Goal: Information Seeking & Learning: Learn about a topic

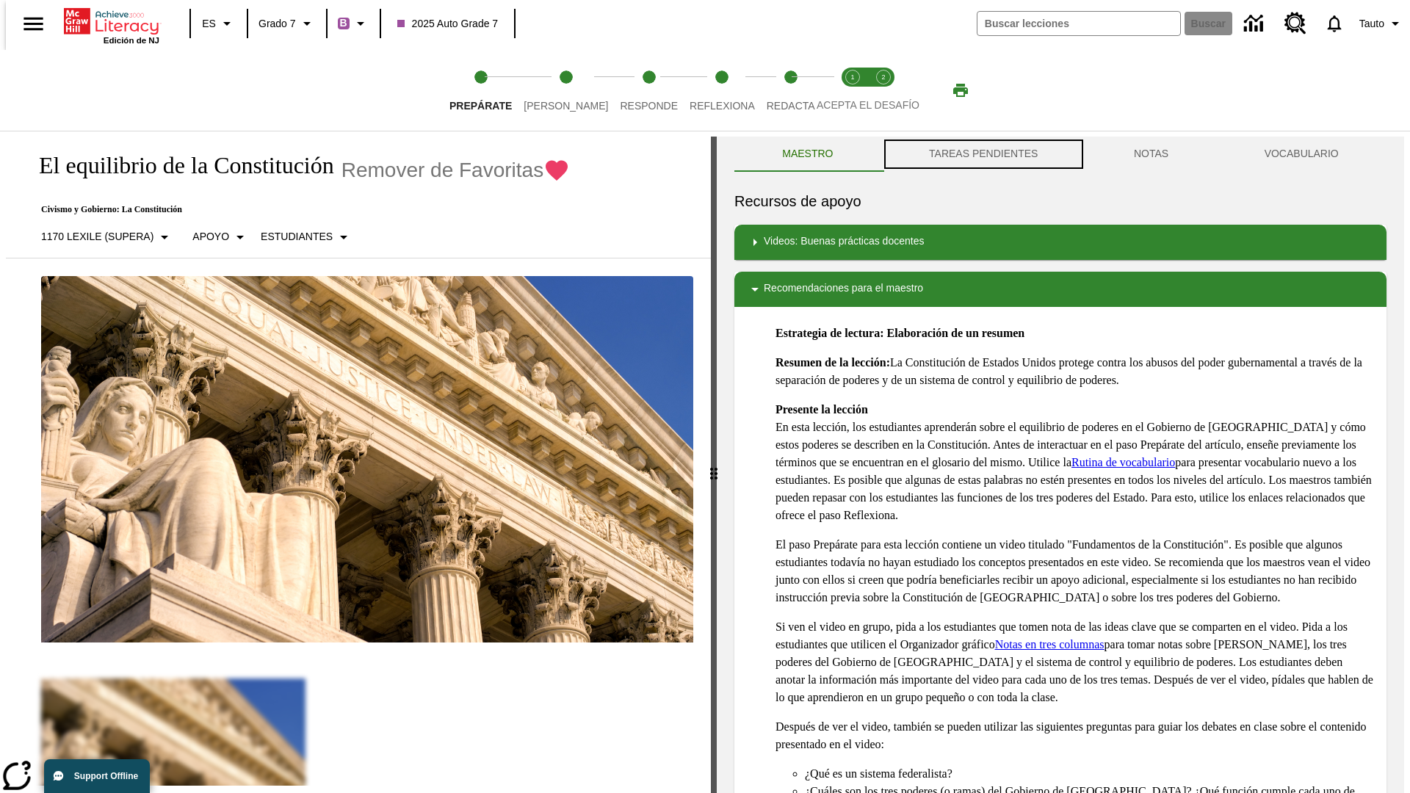
click at [982, 154] on button "TAREAS PENDIENTES" at bounding box center [984, 154] width 205 height 35
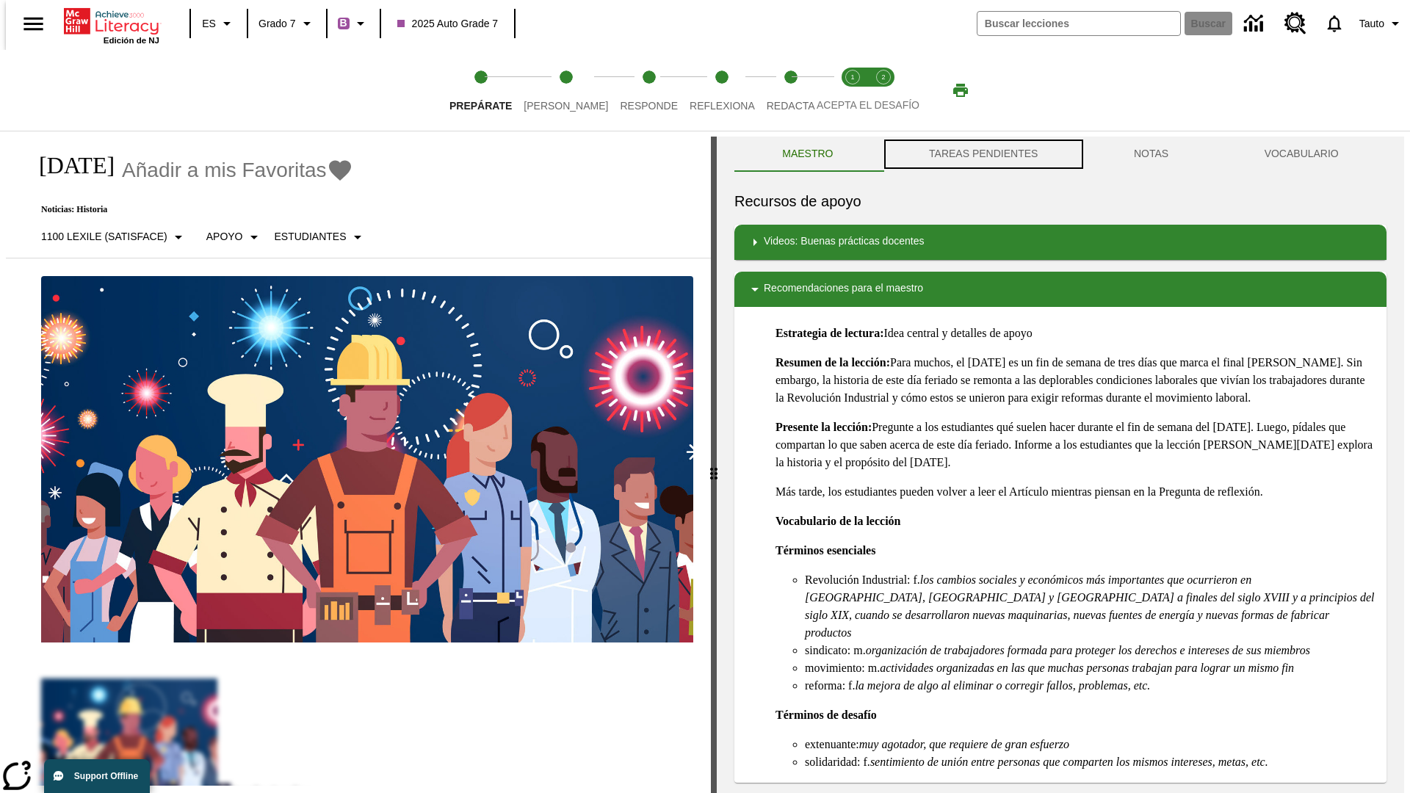
click at [982, 154] on button "TAREAS PENDIENTES" at bounding box center [984, 154] width 205 height 35
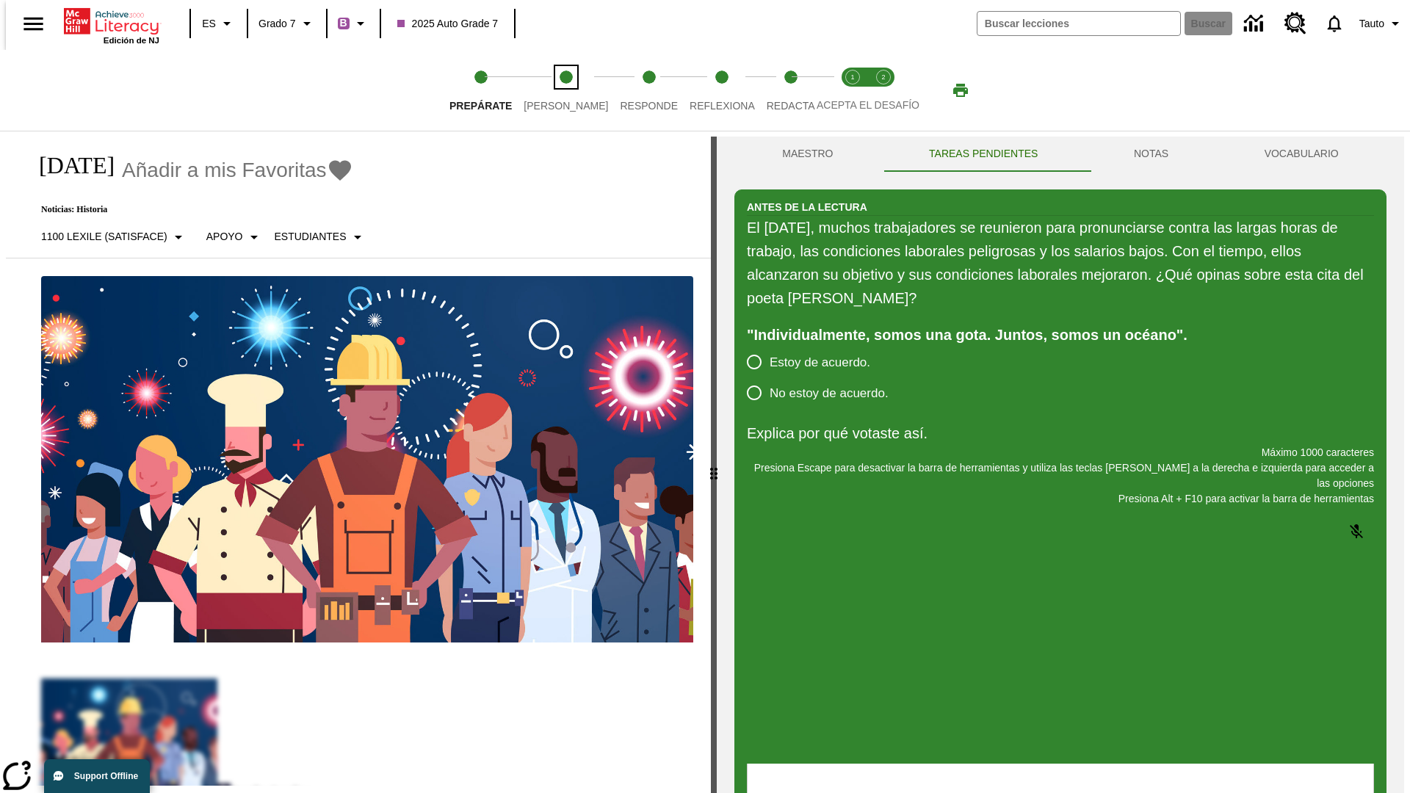
click at [554, 90] on span "[PERSON_NAME]" at bounding box center [566, 100] width 84 height 26
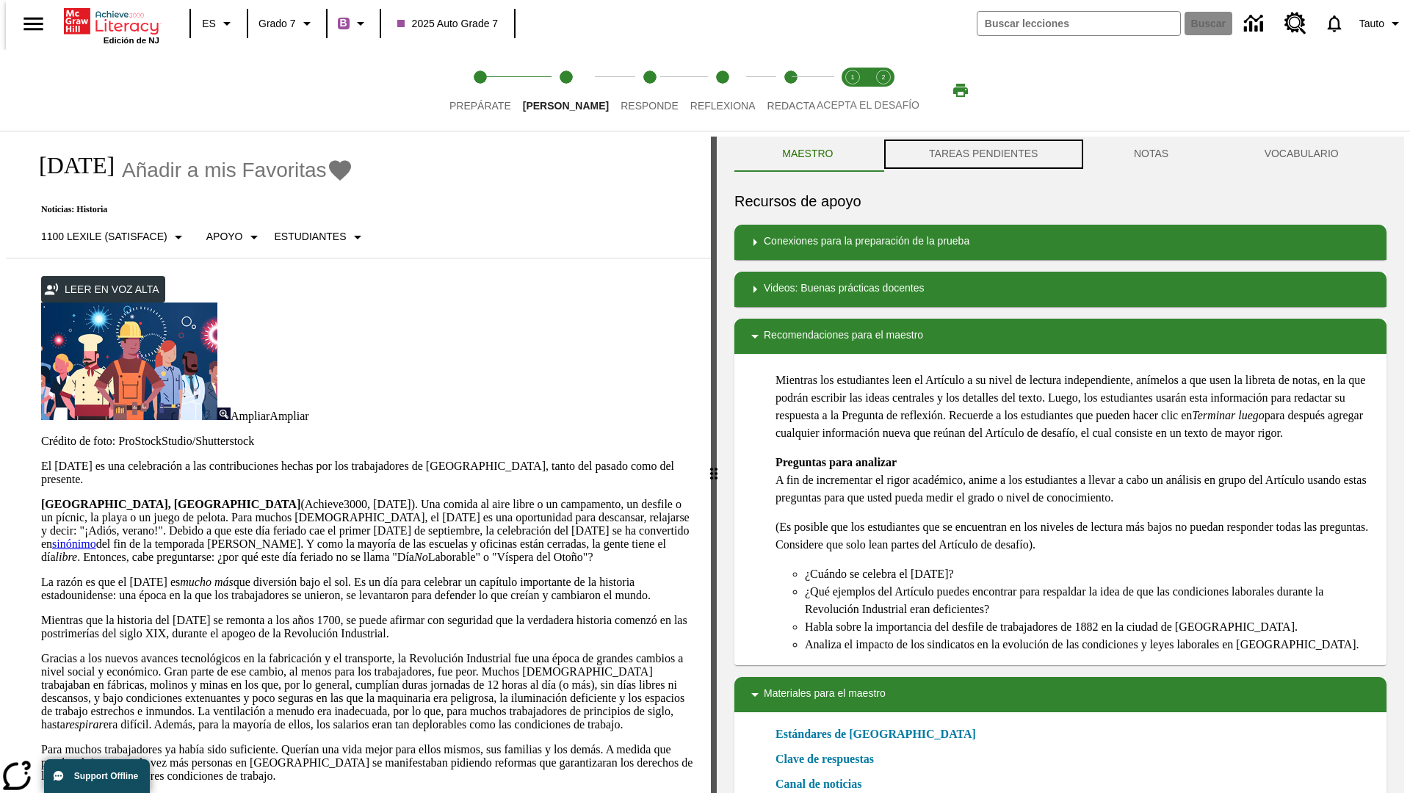
scroll to position [1, 0]
click at [982, 154] on button "TAREAS PENDIENTES" at bounding box center [984, 153] width 205 height 35
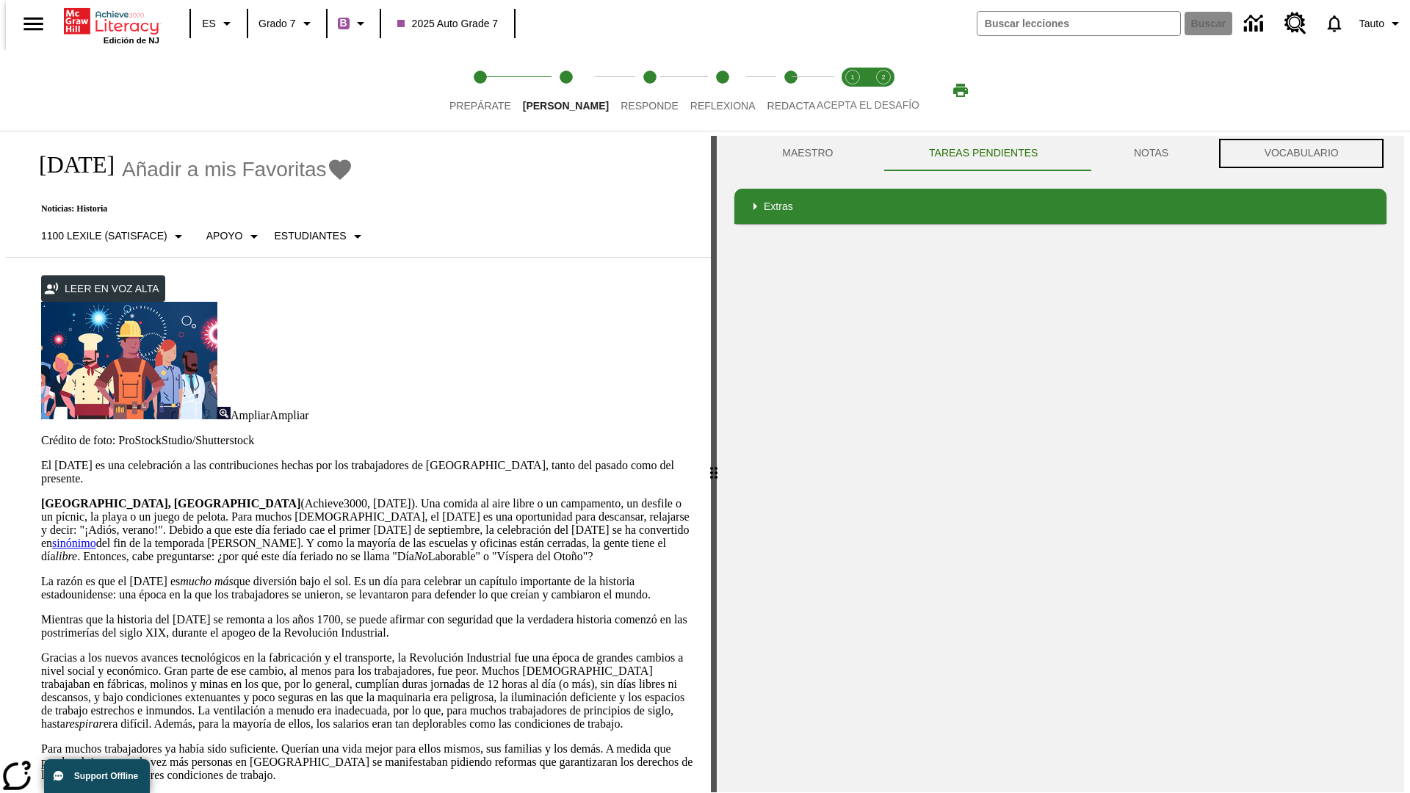
click at [1306, 154] on button "VOCABULARIO" at bounding box center [1302, 153] width 170 height 35
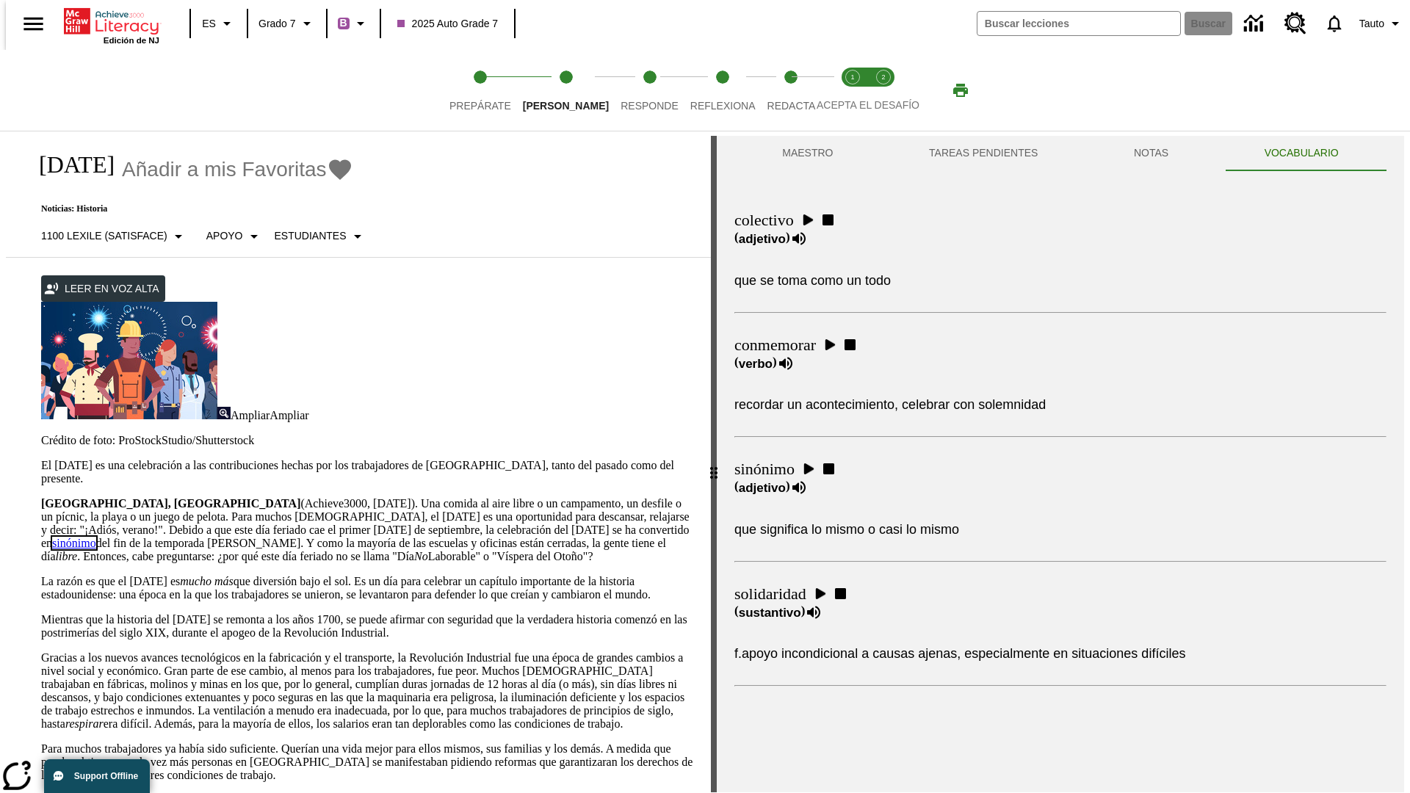
click at [96, 537] on link "sinónimo" at bounding box center [74, 543] width 44 height 12
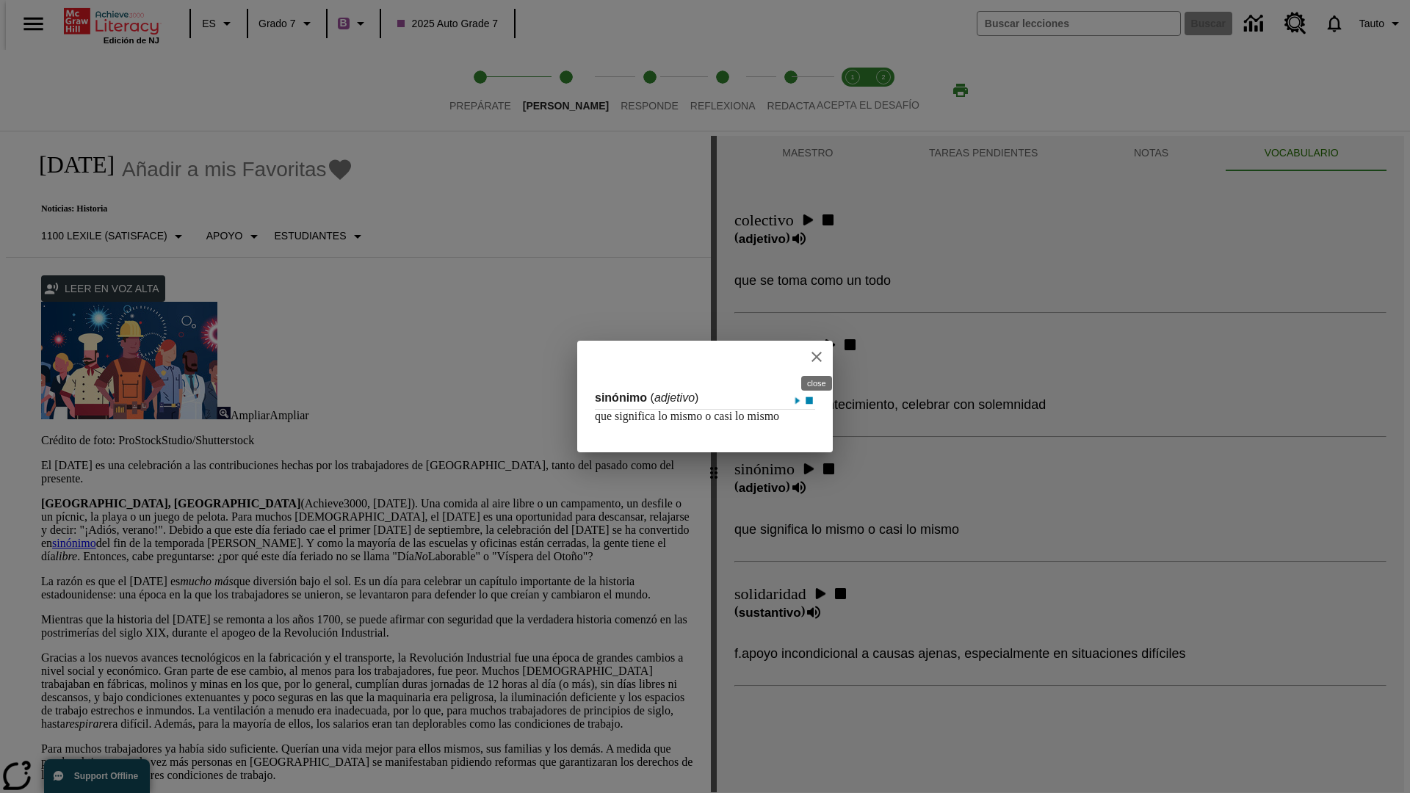
click at [818, 352] on icon "close" at bounding box center [817, 357] width 10 height 10
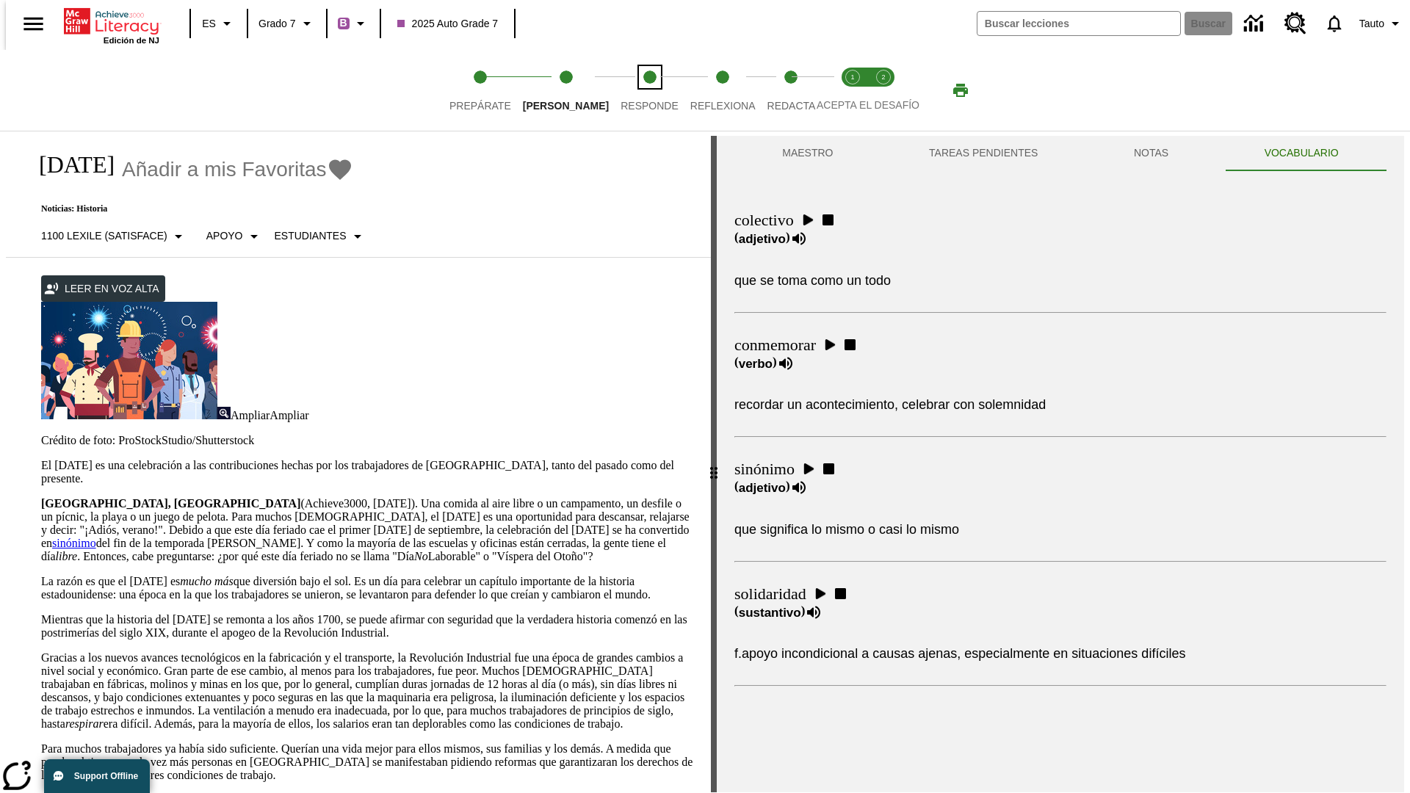
click at [627, 90] on span "Responde" at bounding box center [650, 100] width 58 height 26
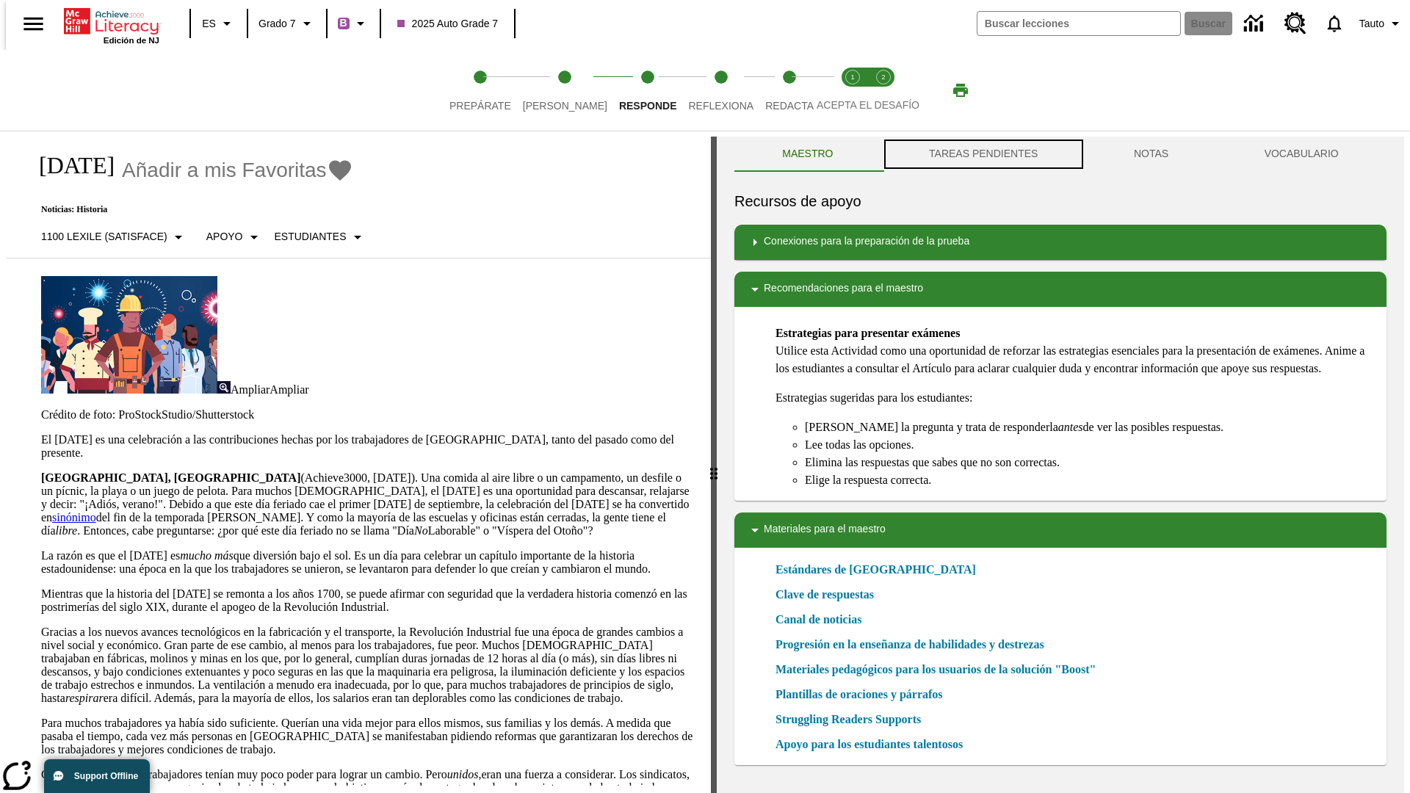
scroll to position [1, 0]
click at [982, 154] on button "TAREAS PENDIENTES" at bounding box center [984, 153] width 205 height 35
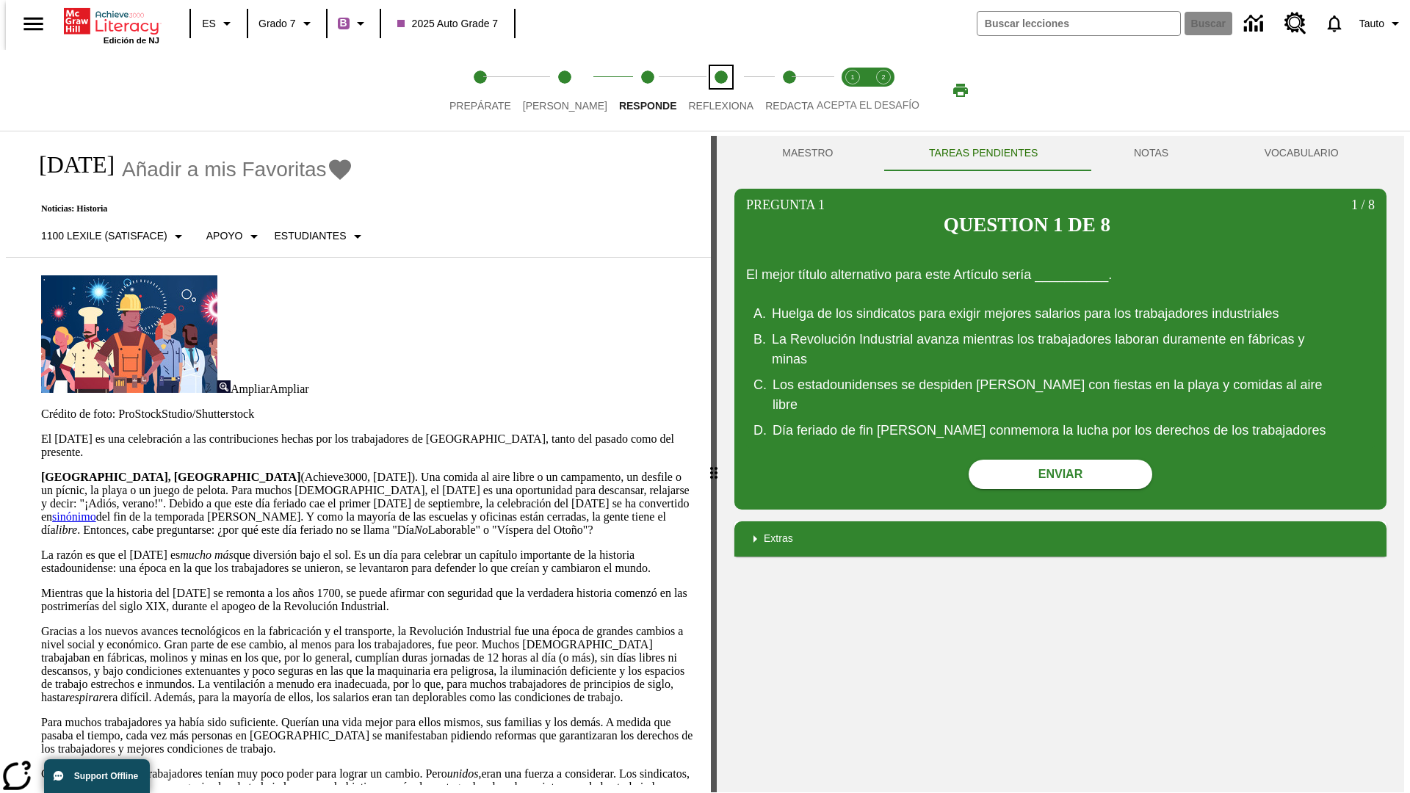
click at [702, 90] on span "Reflexiona" at bounding box center [720, 100] width 65 height 26
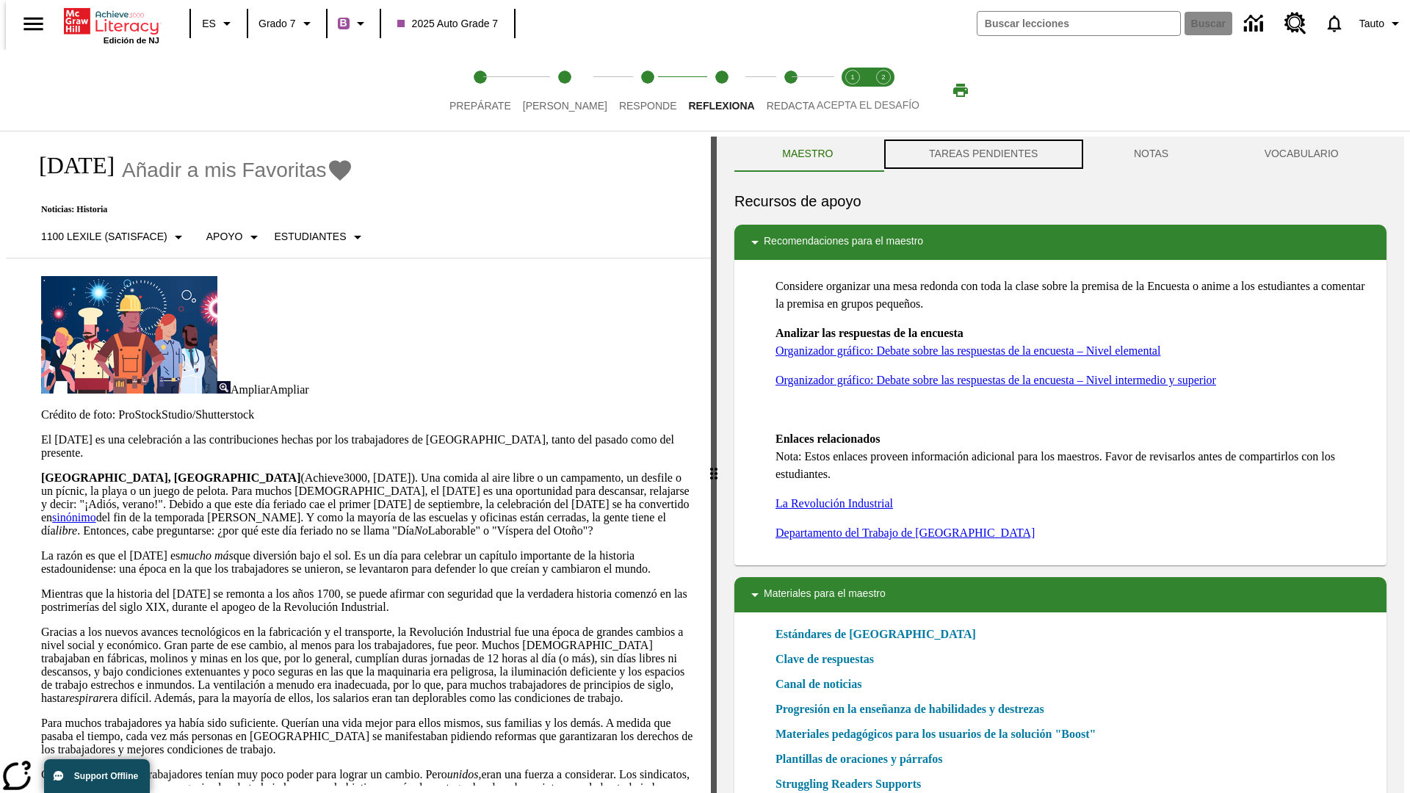
scroll to position [1, 0]
click at [982, 154] on button "TAREAS PENDIENTES" at bounding box center [984, 153] width 205 height 35
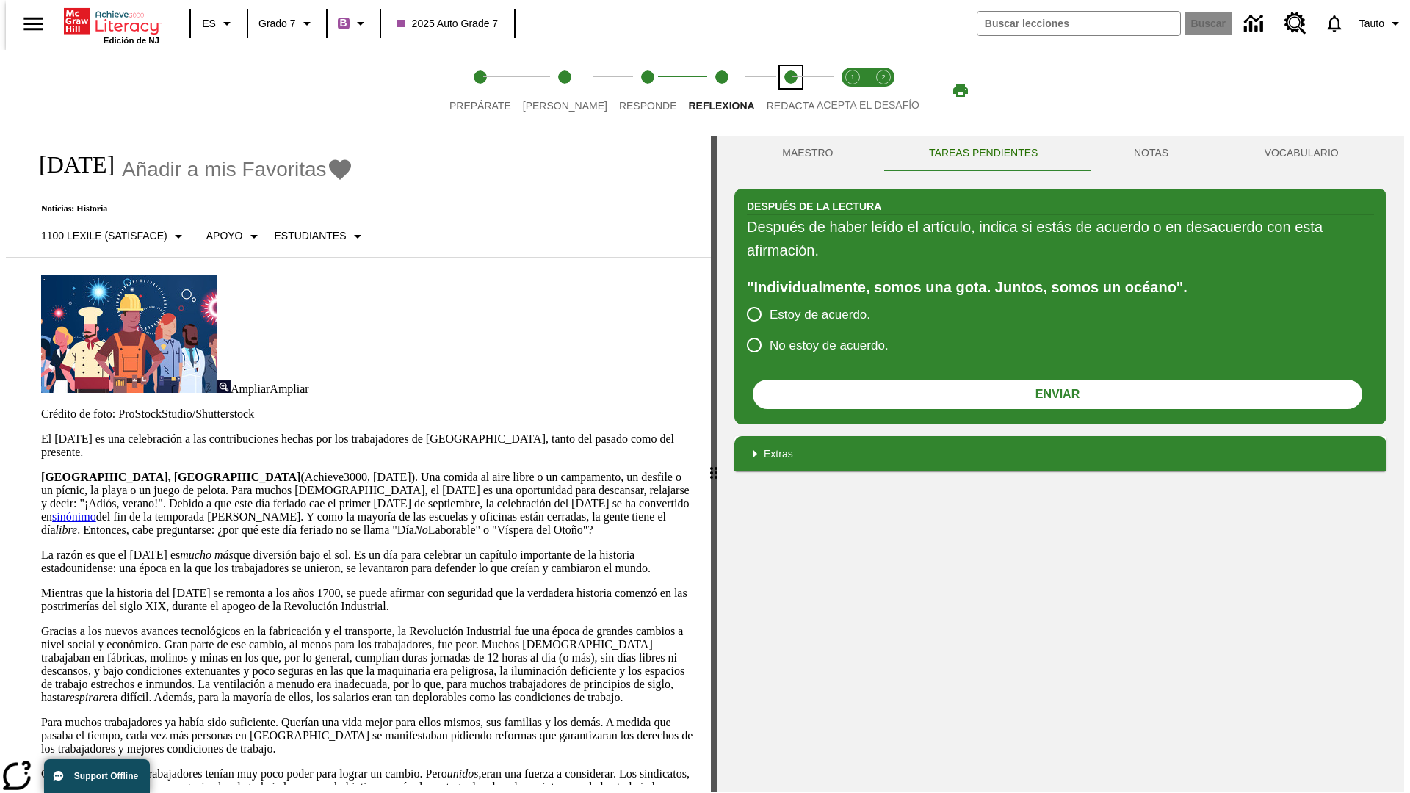
click at [775, 90] on span "Redacta" at bounding box center [791, 100] width 48 height 26
